Goal: Task Accomplishment & Management: Manage account settings

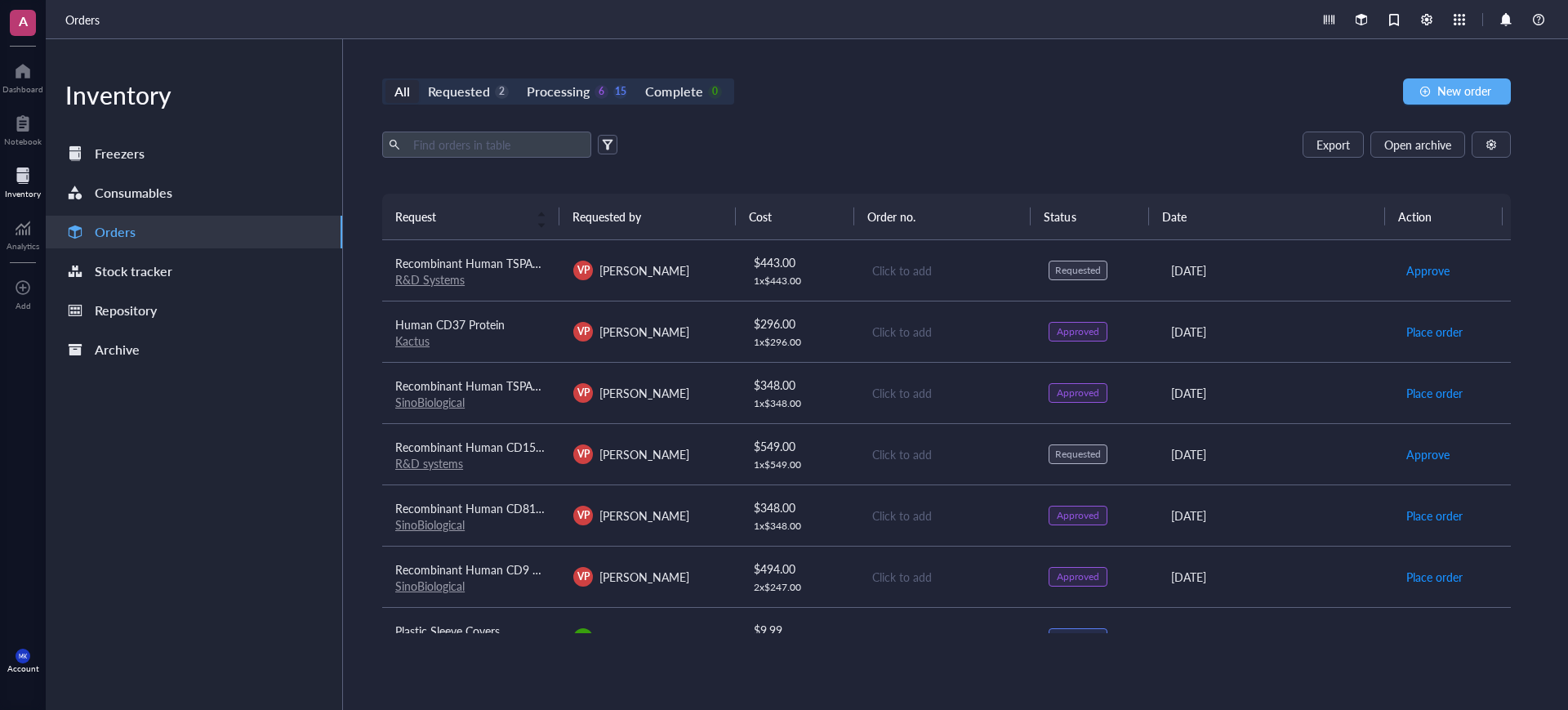
click at [700, 329] on div "VP [PERSON_NAME]" at bounding box center [649, 332] width 152 height 20
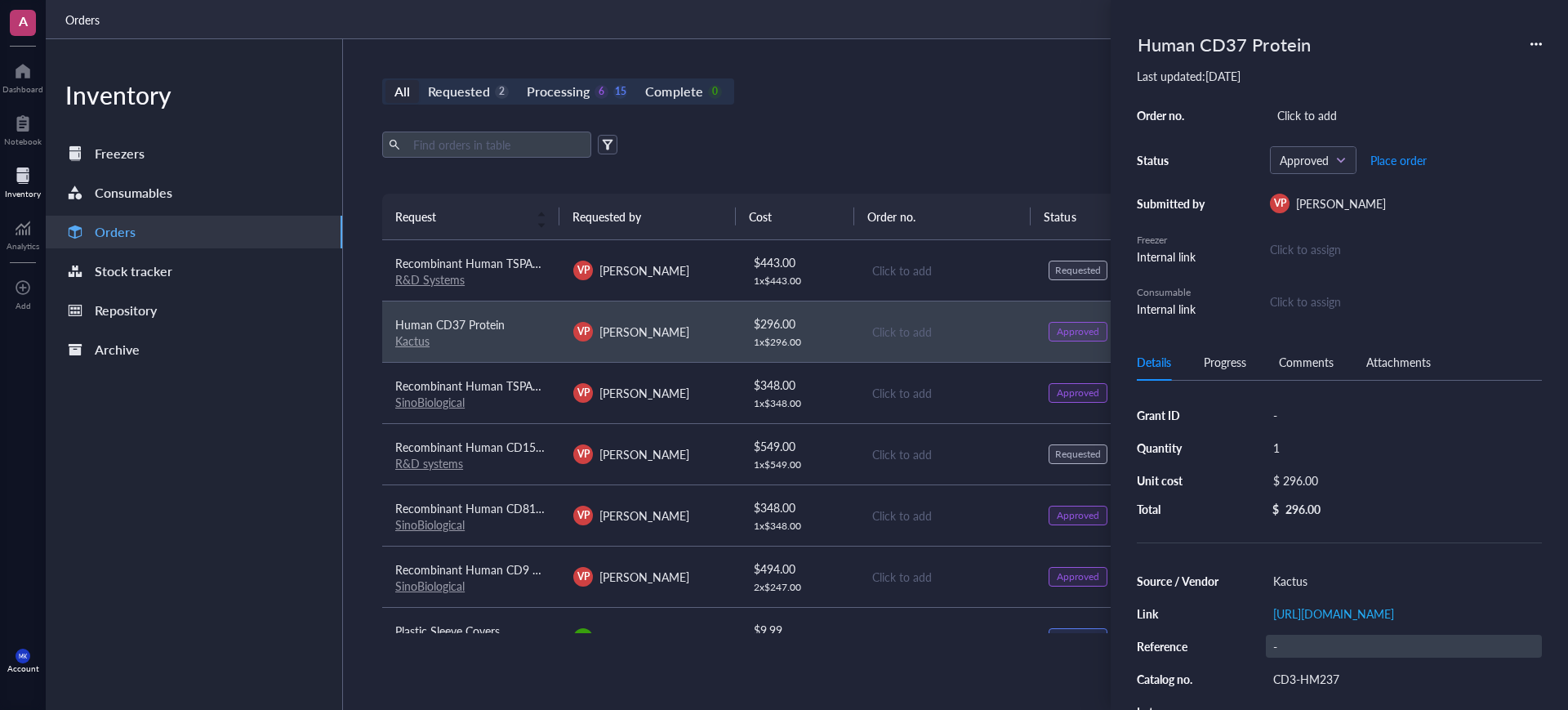
scroll to position [74, 0]
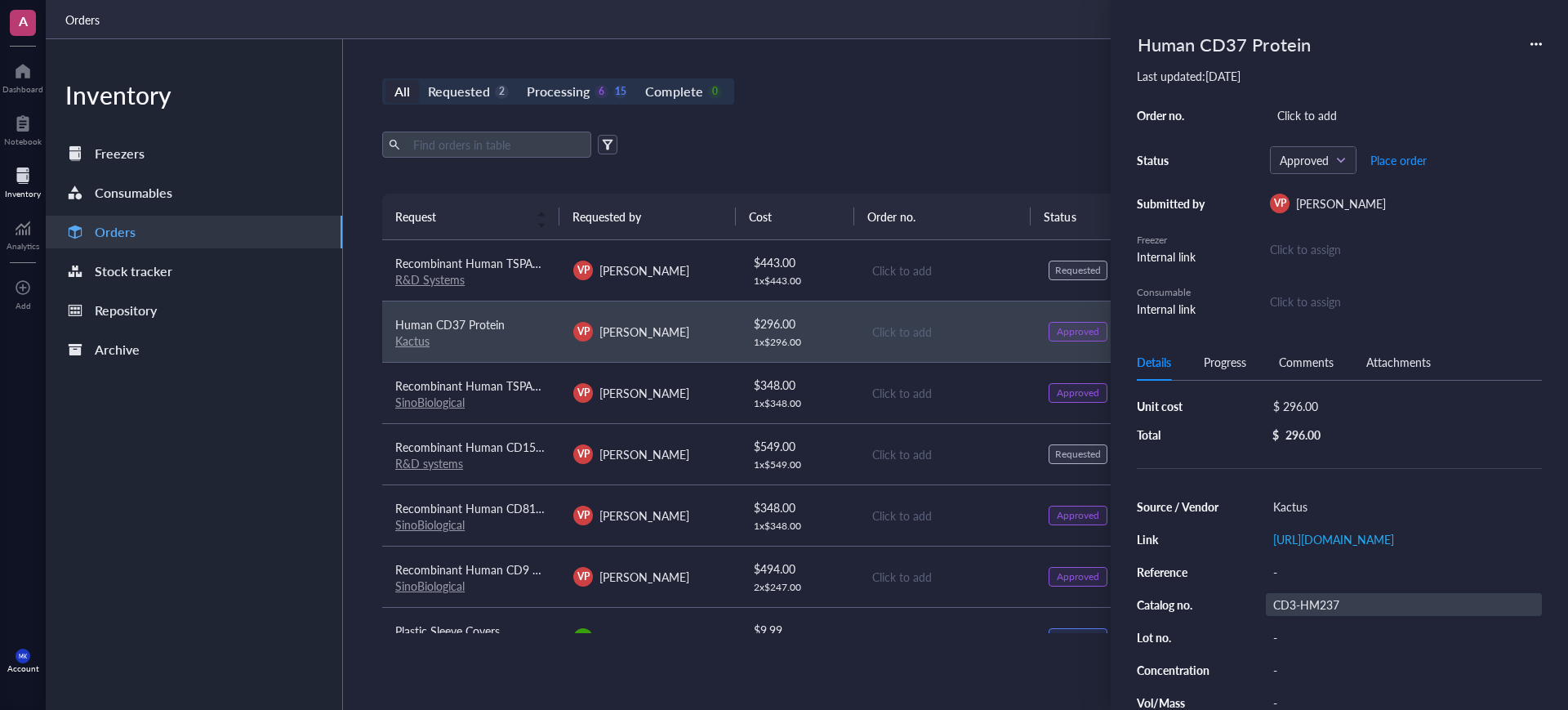
click at [1335, 616] on div "CD3-HM237" at bounding box center [1404, 605] width 276 height 23
click at [1335, 615] on input "CD3-HM237" at bounding box center [1302, 605] width 72 height 21
click at [998, 160] on div "Export Open archive Requester Requested on Source / Vendor Last updated" at bounding box center [947, 162] width 1129 height 62
click at [995, 88] on div "All Requested 2 Processing 6 15 Complete 0 New order" at bounding box center [947, 92] width 1129 height 26
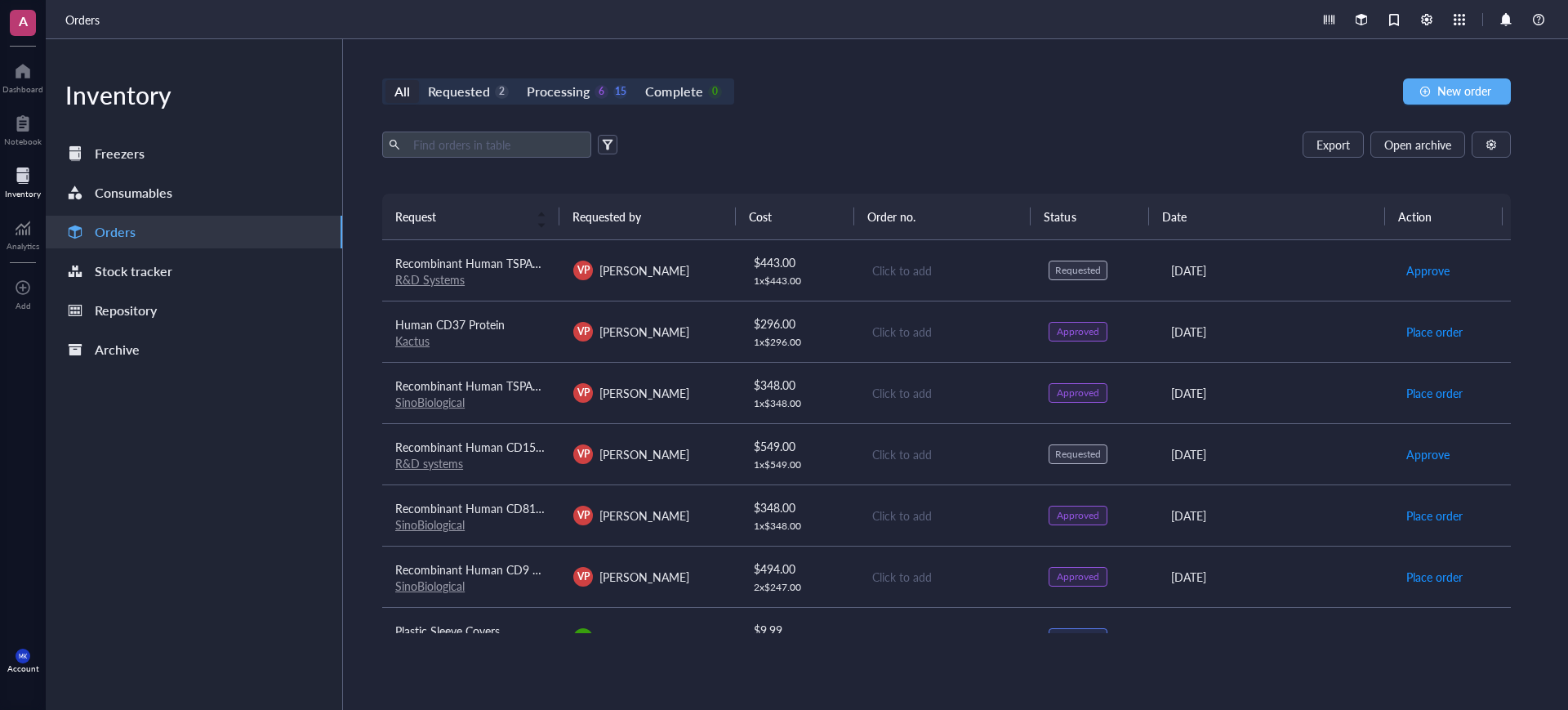
click at [902, 255] on td "Click to add" at bounding box center [947, 271] width 178 height 61
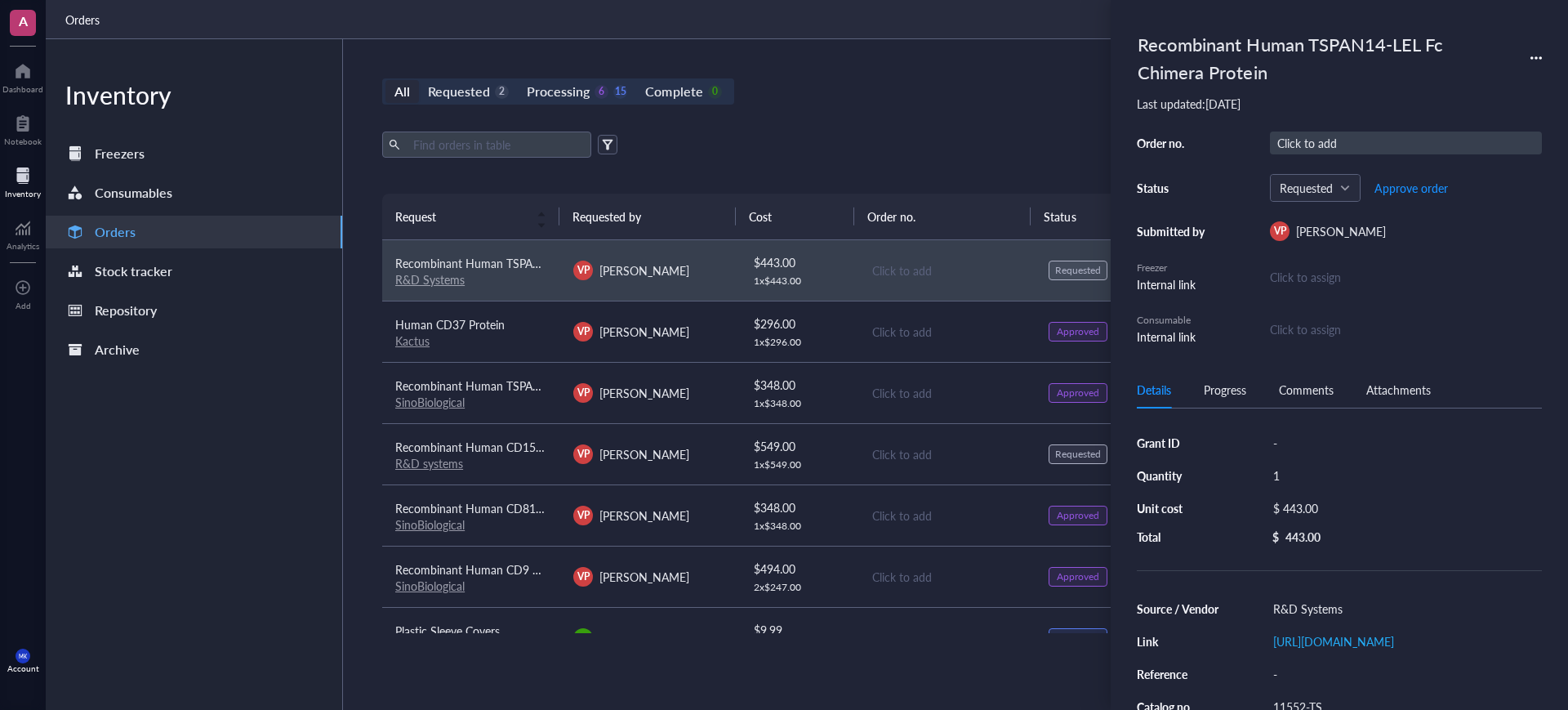
click at [1284, 141] on div "Click to add" at bounding box center [1406, 143] width 272 height 23
click at [1380, 183] on span "Approve order" at bounding box center [1411, 188] width 73 height 13
click at [889, 494] on td "Click to add" at bounding box center [947, 515] width 178 height 61
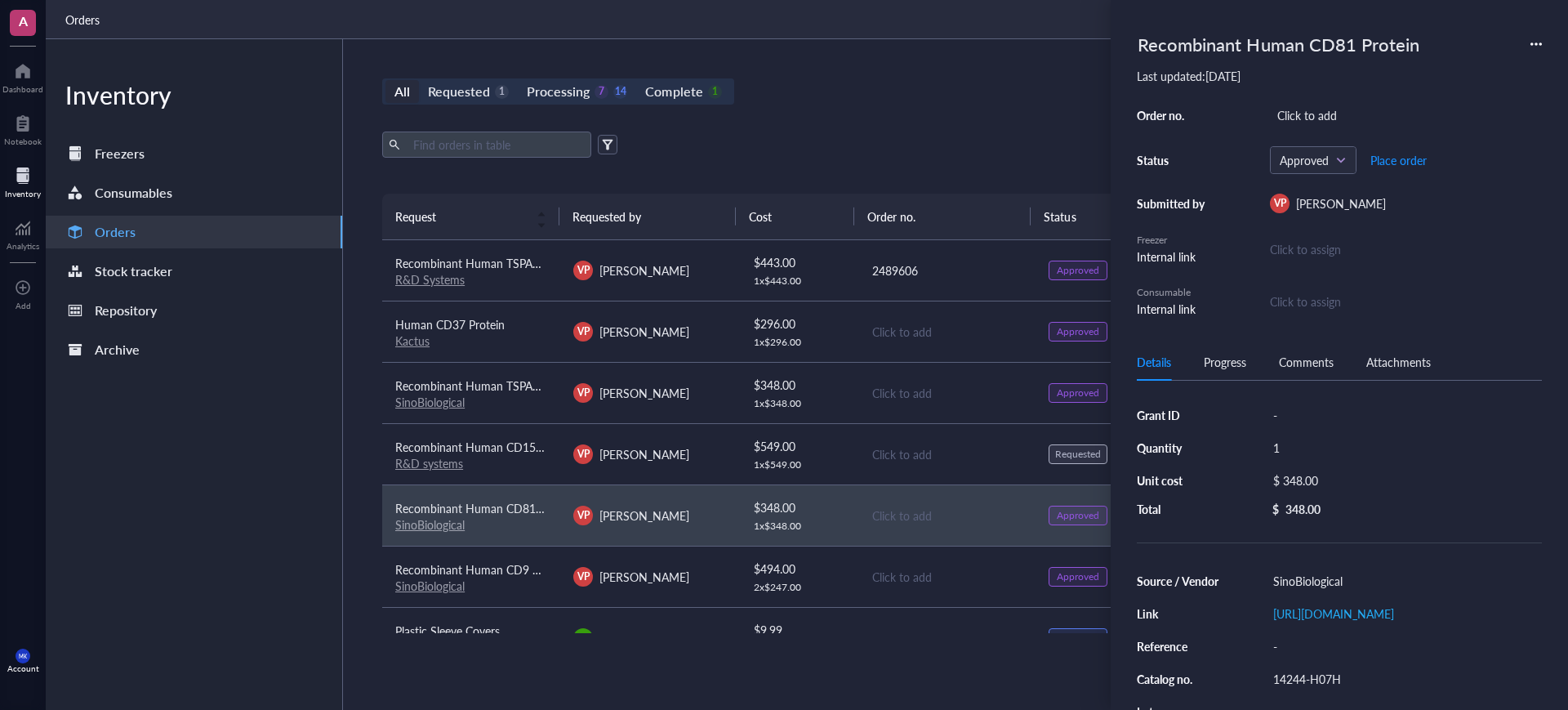
click at [893, 460] on div "Click to add" at bounding box center [947, 454] width 150 height 18
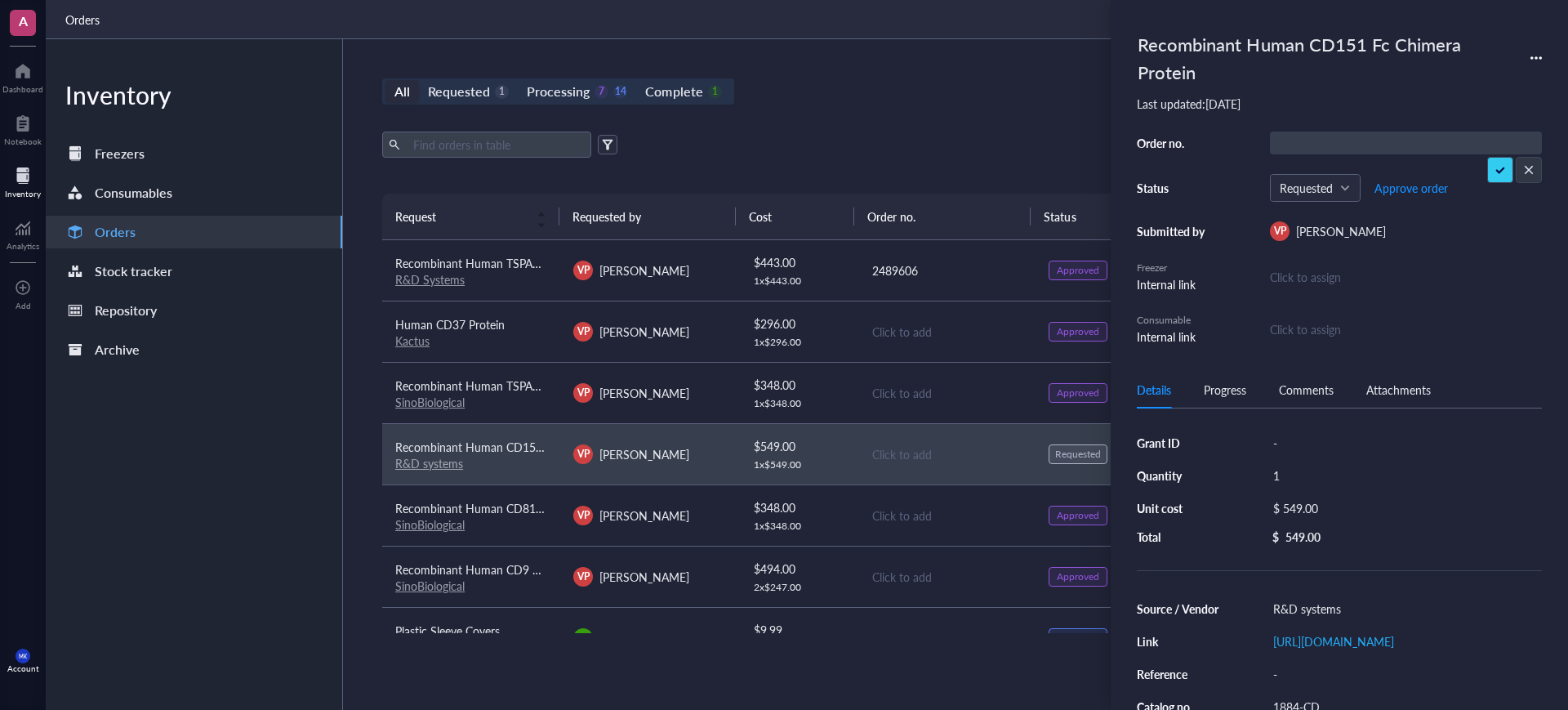
type input "2489606"
click at [1442, 200] on button "Approve order" at bounding box center [1411, 188] width 75 height 26
click at [1423, 192] on span "Place order" at bounding box center [1399, 188] width 56 height 13
click at [922, 99] on div "All Requested 0 Processing 8 14 Complete 1 New order" at bounding box center [947, 92] width 1129 height 26
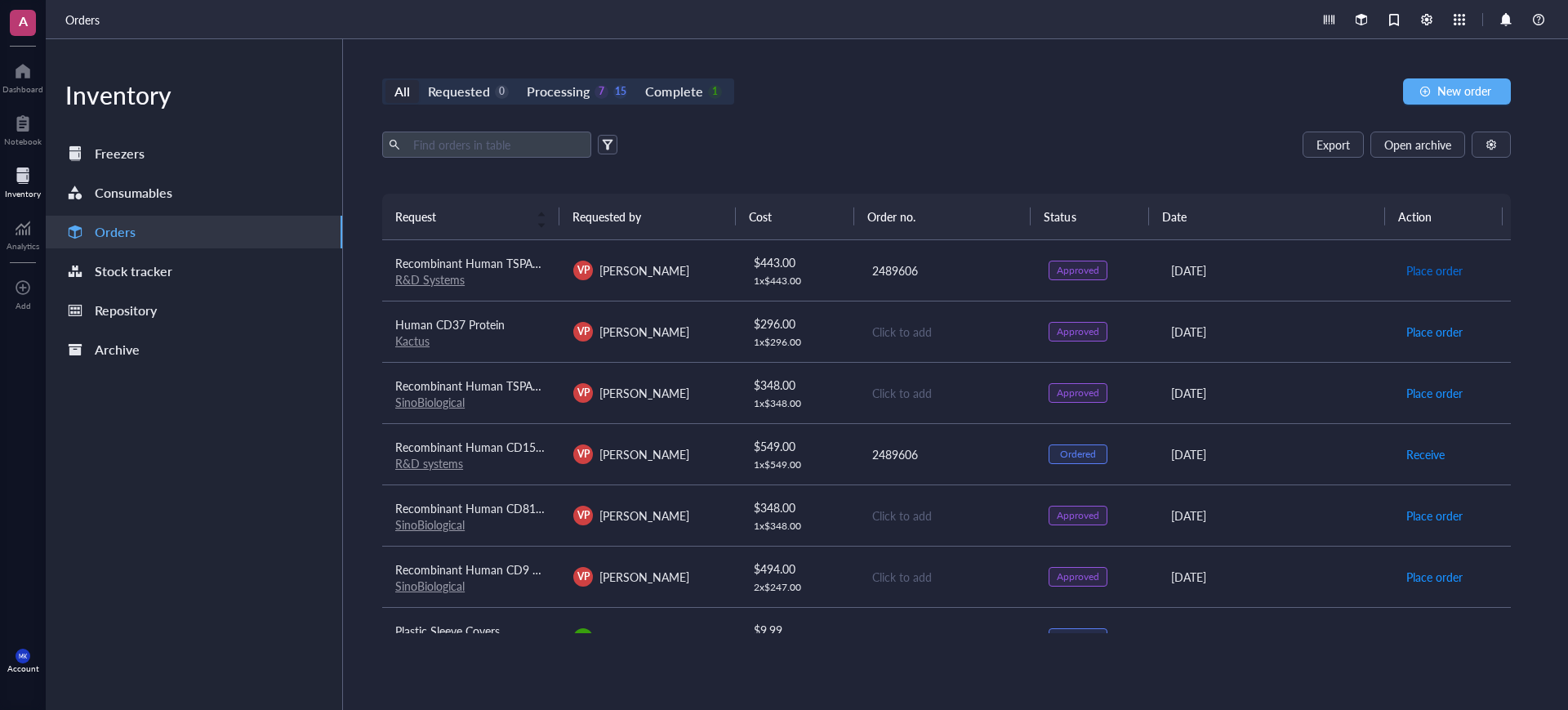
click at [1443, 266] on span "Place order" at bounding box center [1435, 271] width 56 height 18
click at [1168, 95] on div "All Requested 0 Processing 6 16 Complete 1 New order" at bounding box center [947, 92] width 1129 height 26
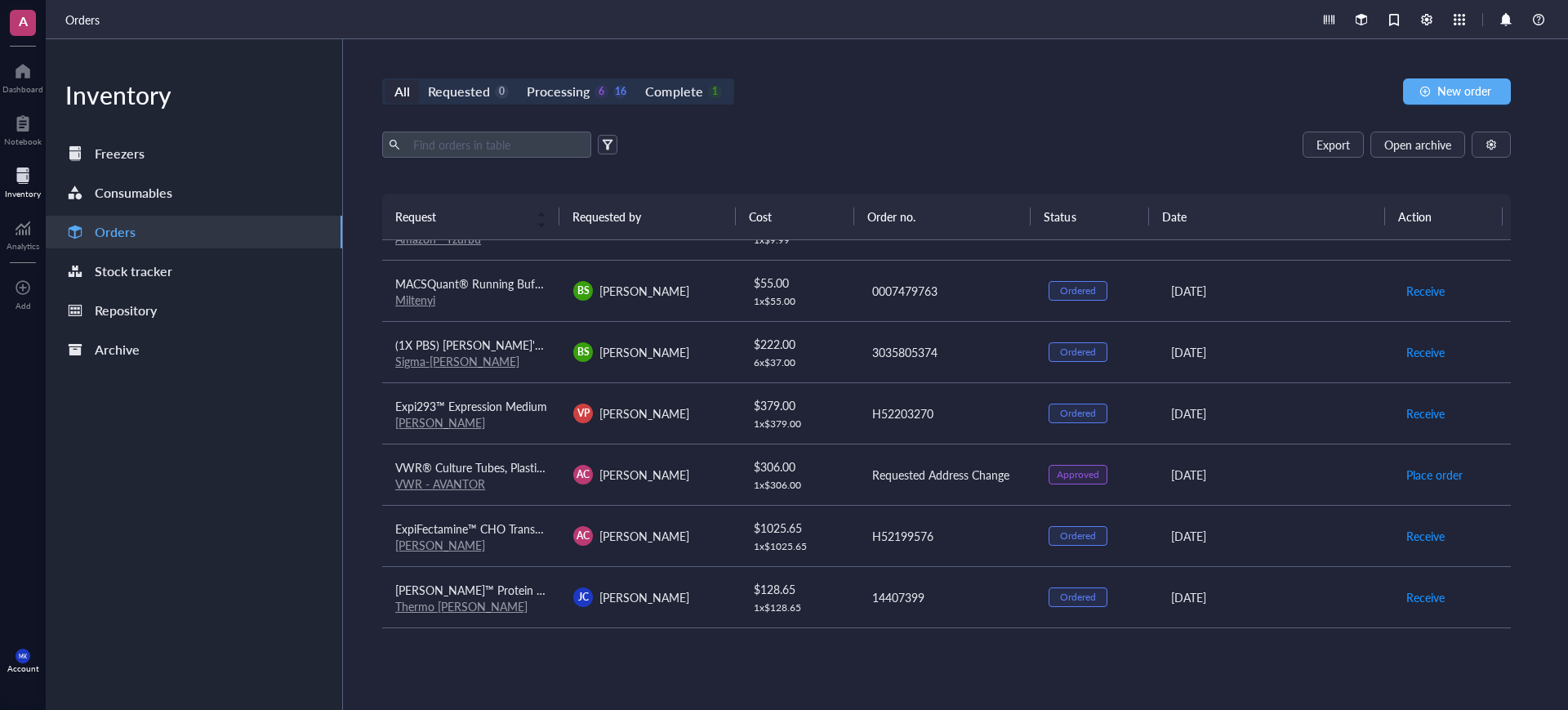
scroll to position [511, 0]
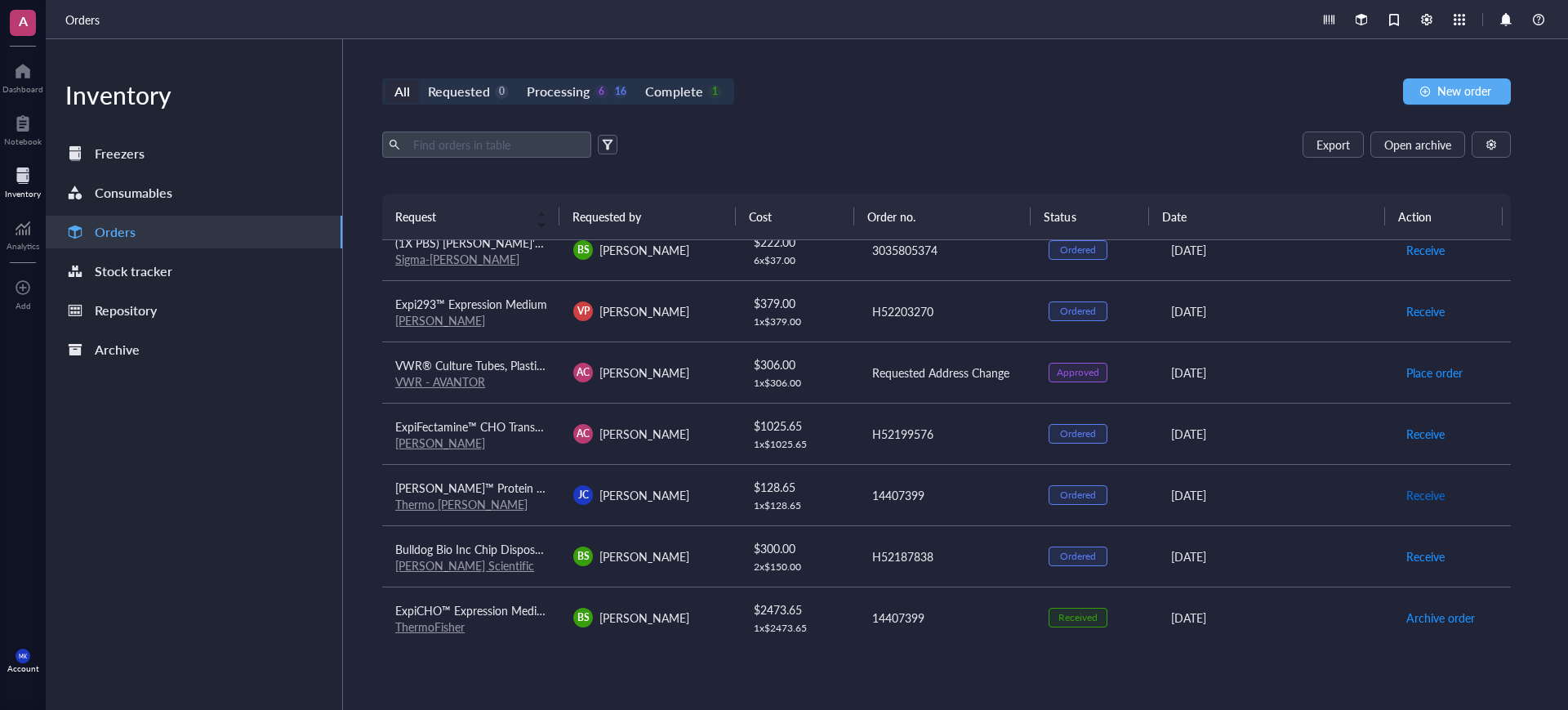
click at [1418, 490] on span "Receive" at bounding box center [1426, 495] width 39 height 18
click at [1419, 492] on span "Archive order" at bounding box center [1441, 495] width 68 height 18
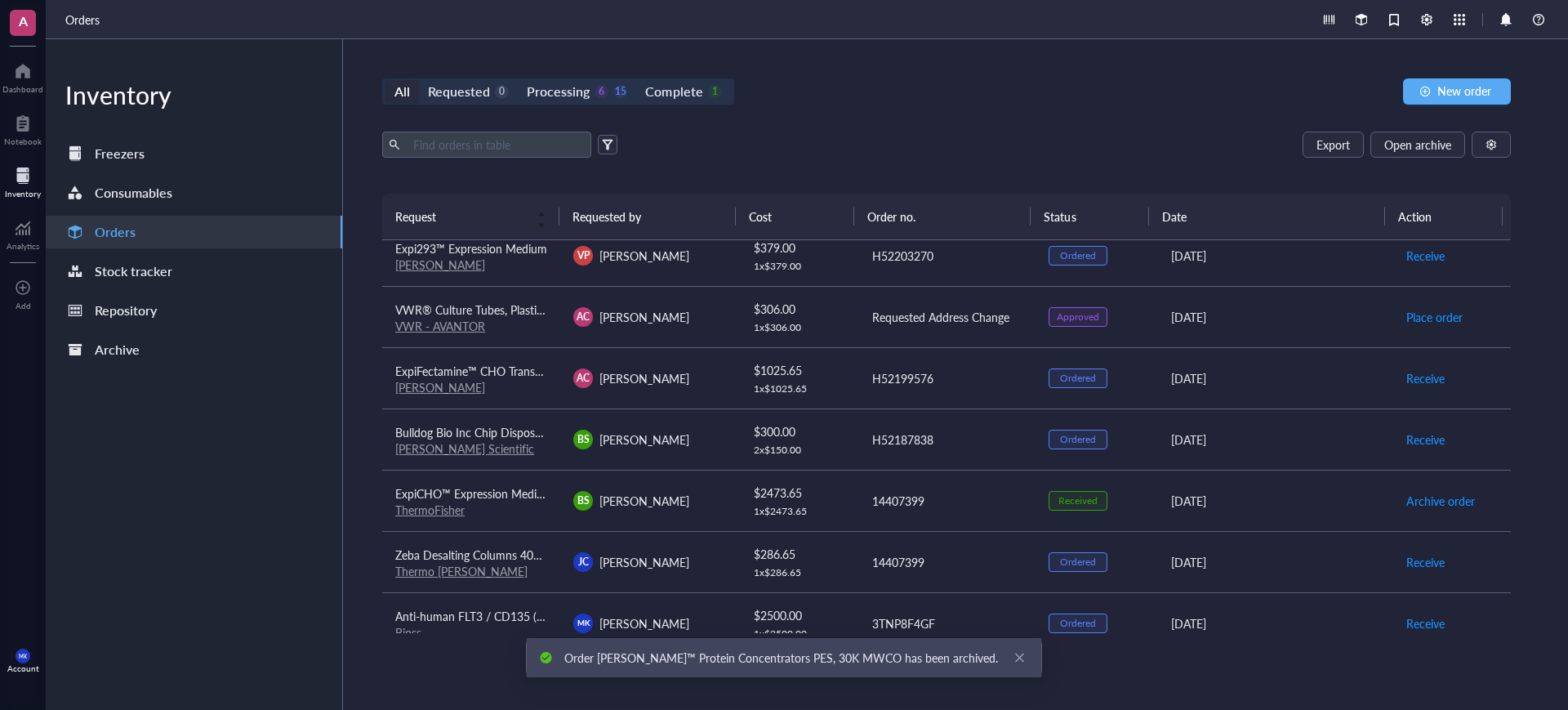
scroll to position [613, 0]
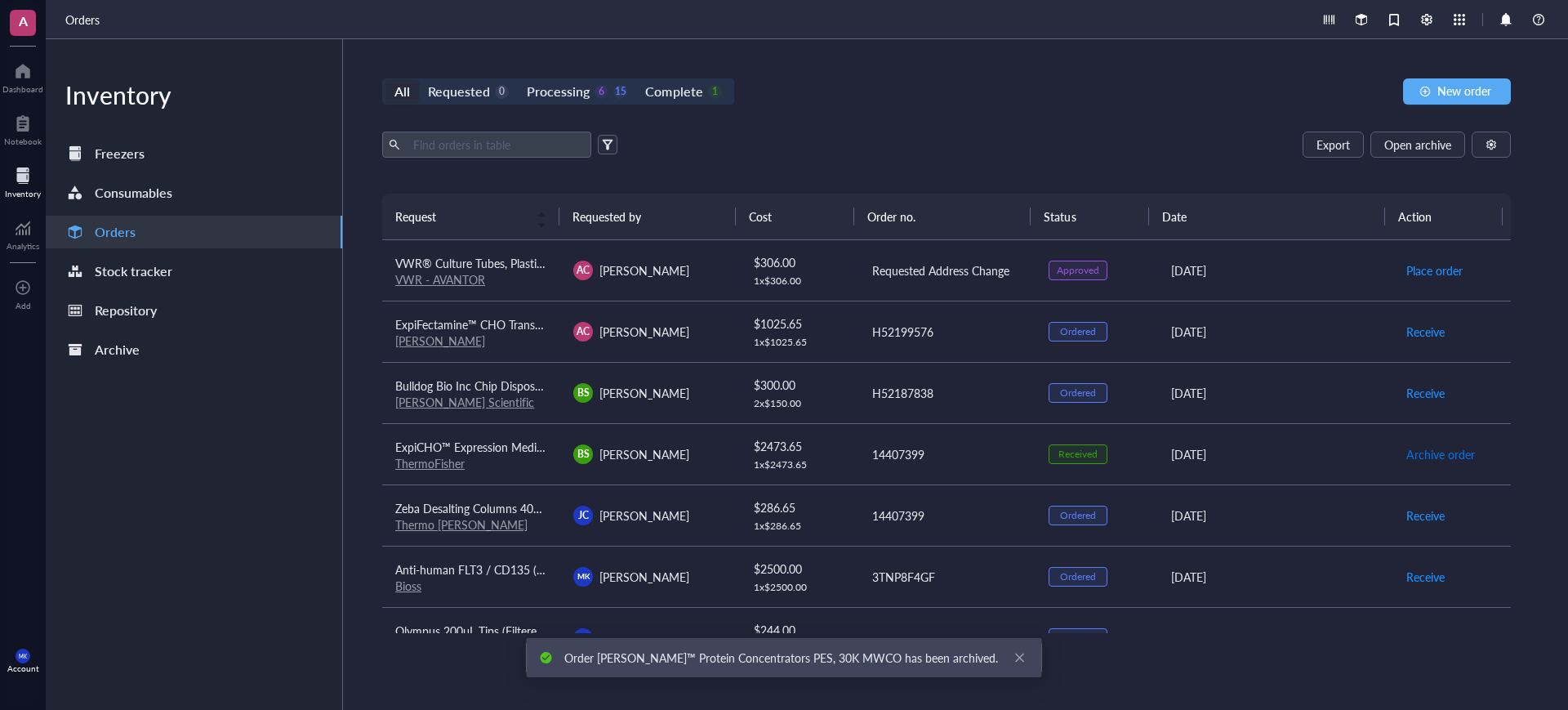
click at [1423, 459] on span "Archive order" at bounding box center [1441, 454] width 68 height 18
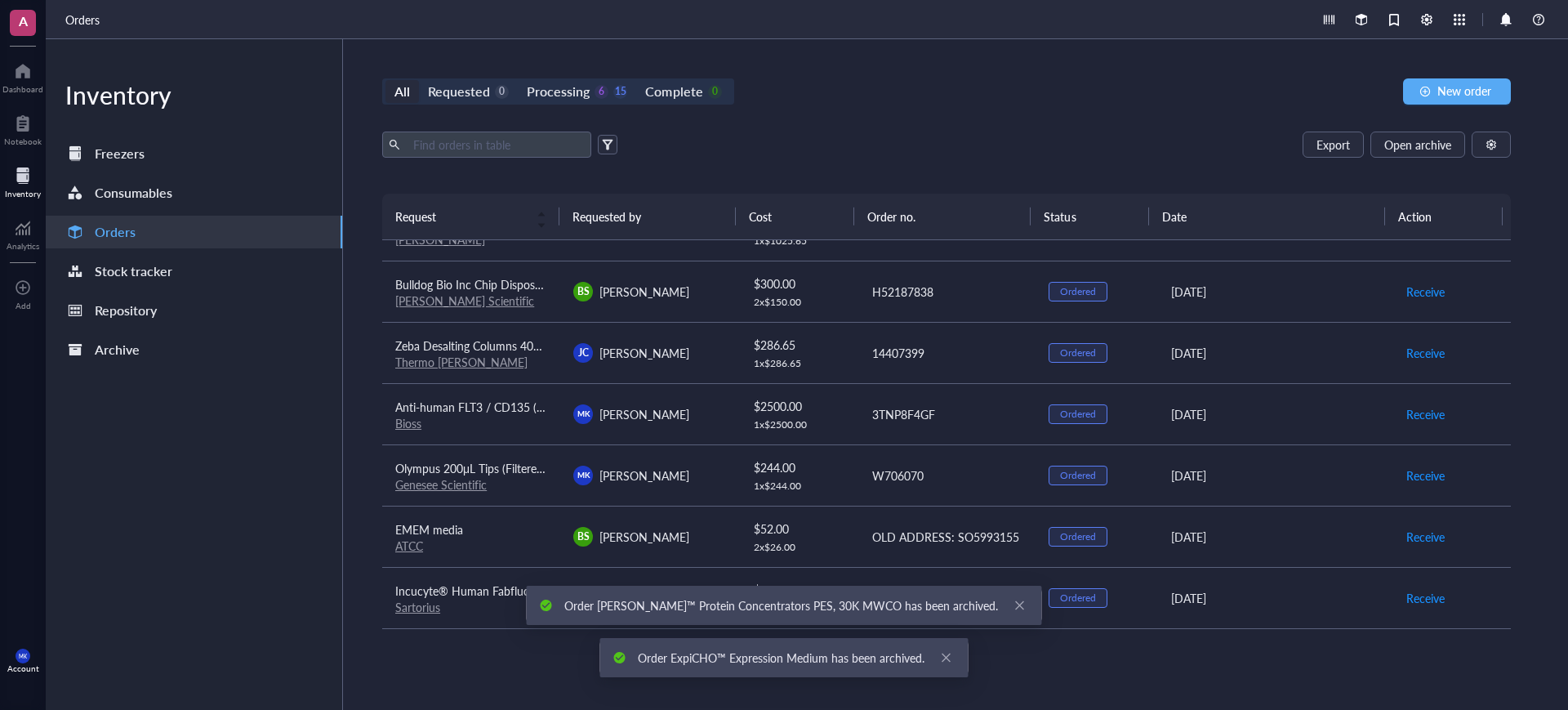
scroll to position [715, 0]
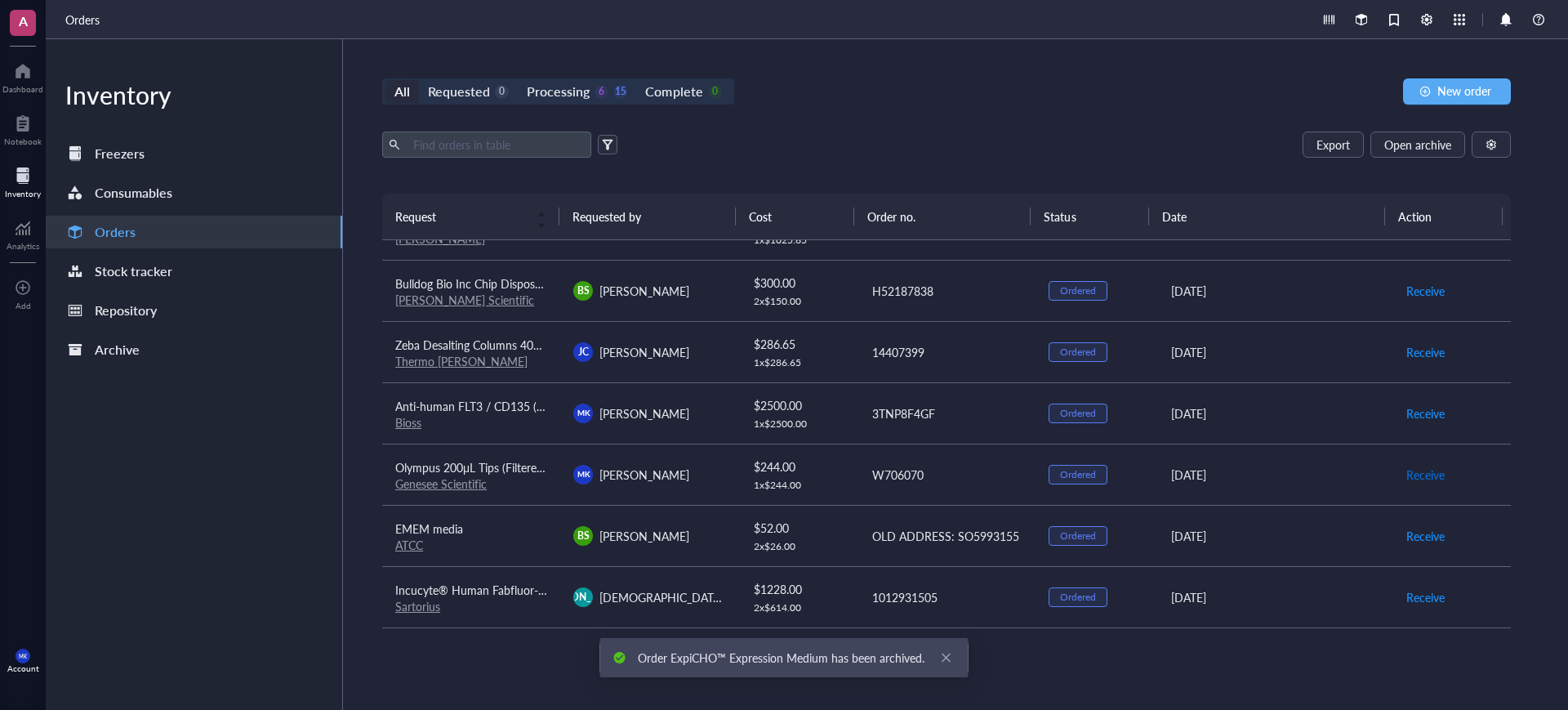
click at [1411, 473] on span "Receive" at bounding box center [1426, 475] width 39 height 18
click at [1420, 472] on span "Archive order" at bounding box center [1441, 475] width 68 height 18
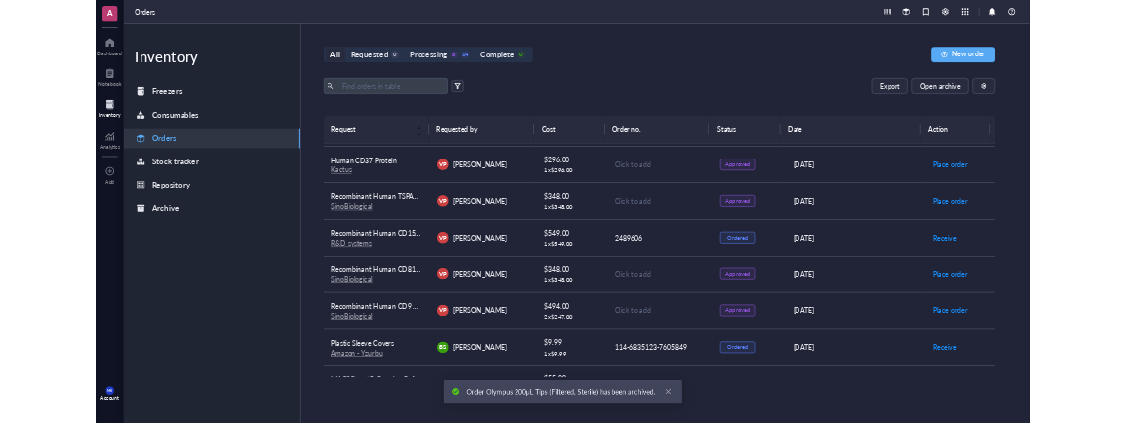
scroll to position [0, 0]
